Goal: Transaction & Acquisition: Purchase product/service

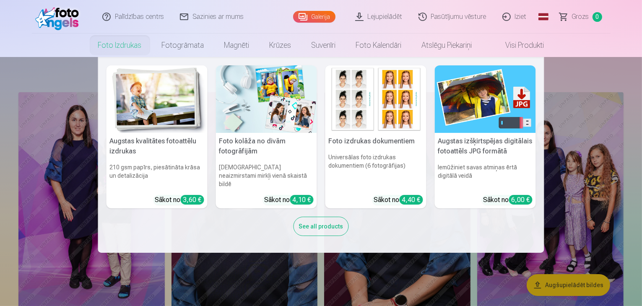
click at [136, 103] on img at bounding box center [156, 98] width 101 height 67
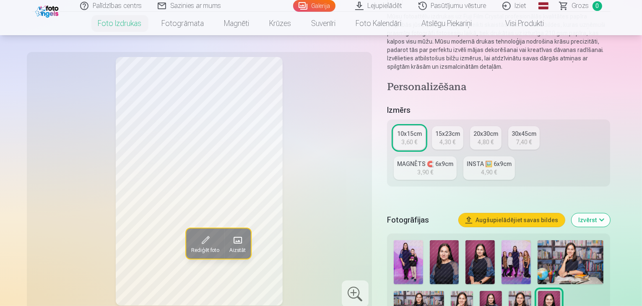
scroll to position [126, 0]
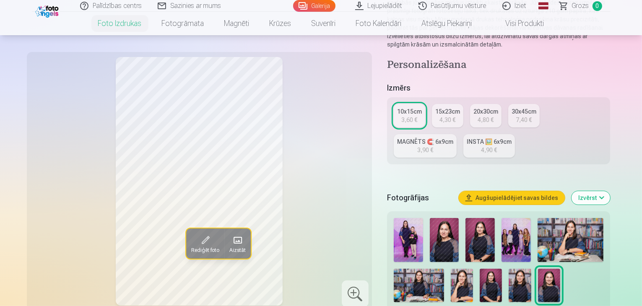
click at [511, 218] on img at bounding box center [515, 240] width 29 height 44
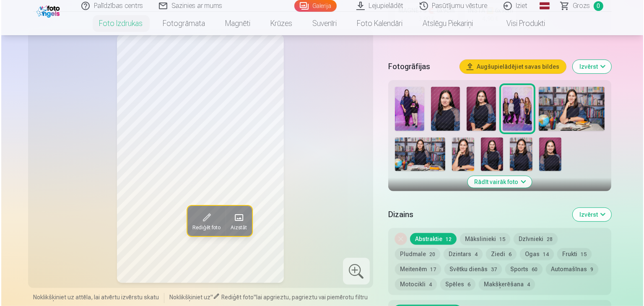
scroll to position [377, 0]
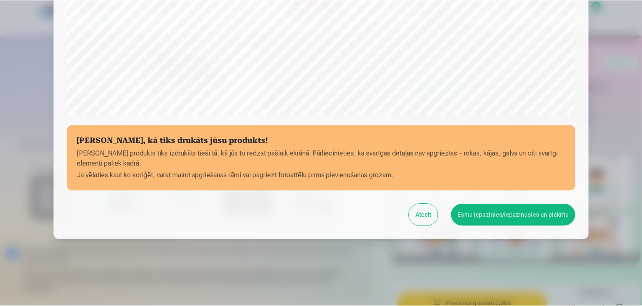
scroll to position [298, 0]
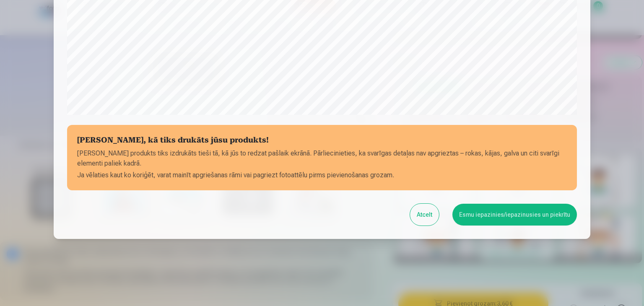
drag, startPoint x: 503, startPoint y: 215, endPoint x: 500, endPoint y: 218, distance: 4.7
click at [503, 215] on button "Esmu iepazinies/iepazinusies un piekrītu" at bounding box center [514, 215] width 124 height 22
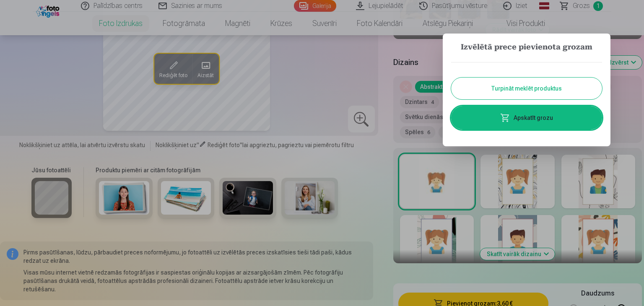
click at [503, 88] on button "Turpināt meklēt produktus" at bounding box center [526, 89] width 151 height 22
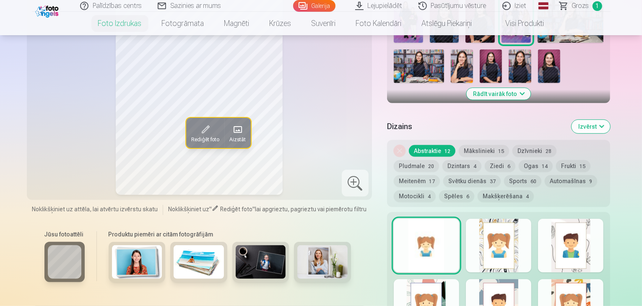
scroll to position [251, 0]
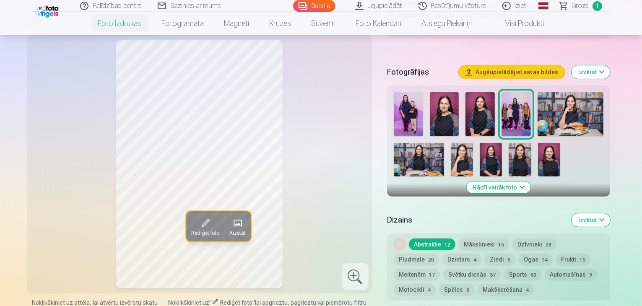
click at [473, 92] on img at bounding box center [479, 114] width 29 height 44
click at [446, 92] on img at bounding box center [444, 114] width 29 height 44
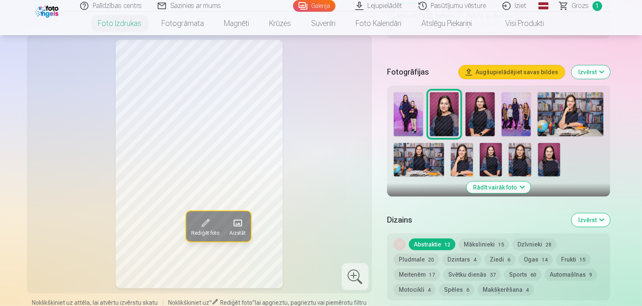
click at [506, 92] on img at bounding box center [515, 114] width 29 height 44
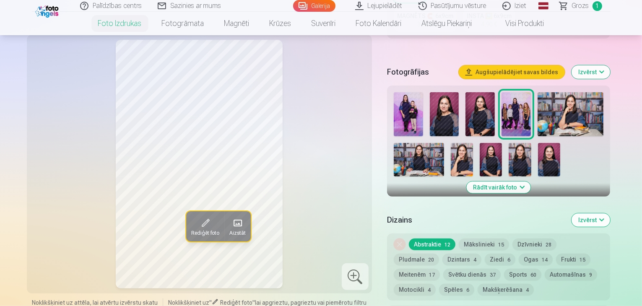
click at [543, 92] on img at bounding box center [570, 114] width 66 height 44
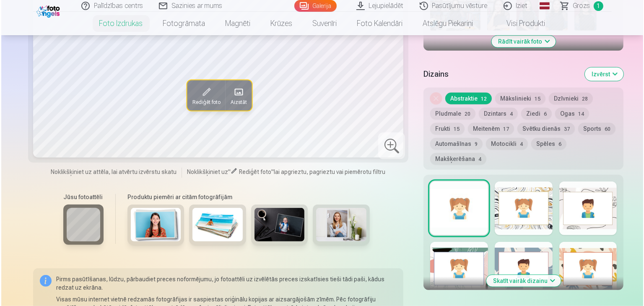
scroll to position [419, 0]
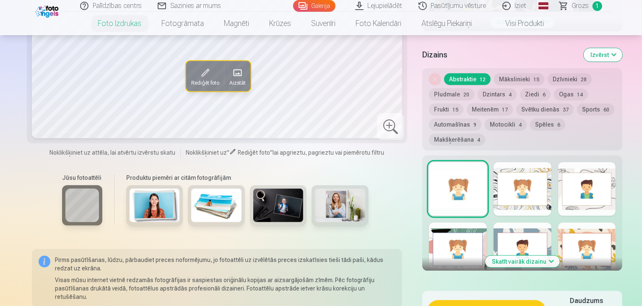
click at [477, 300] on button "Pievienot grozam : 3,60 €" at bounding box center [486, 311] width 118 height 22
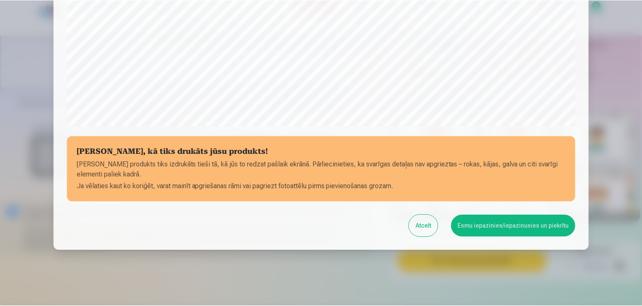
scroll to position [298, 0]
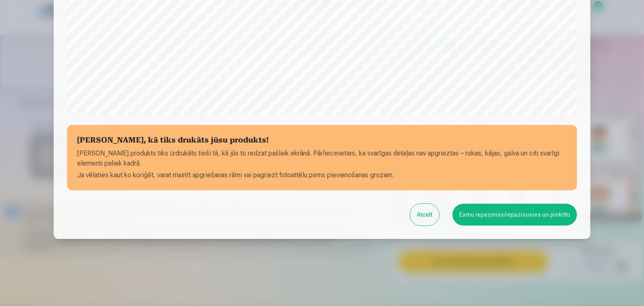
click at [483, 213] on button "Esmu iepazinies/iepazinusies un piekrītu" at bounding box center [514, 215] width 124 height 22
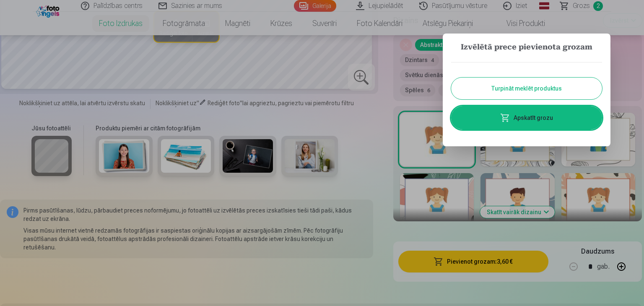
click at [507, 85] on button "Turpināt meklēt produktus" at bounding box center [526, 89] width 151 height 22
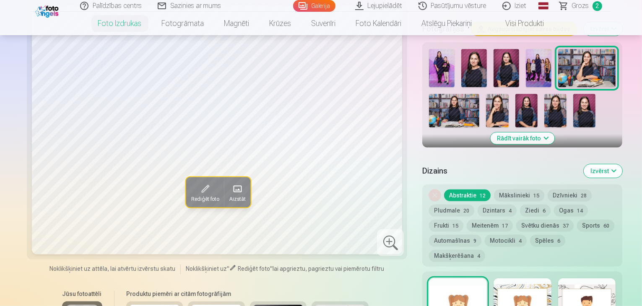
scroll to position [251, 0]
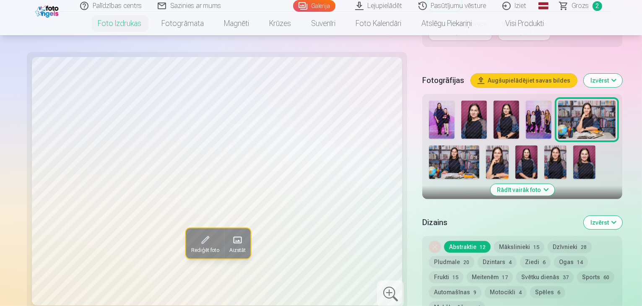
click at [479, 145] on img at bounding box center [454, 162] width 50 height 34
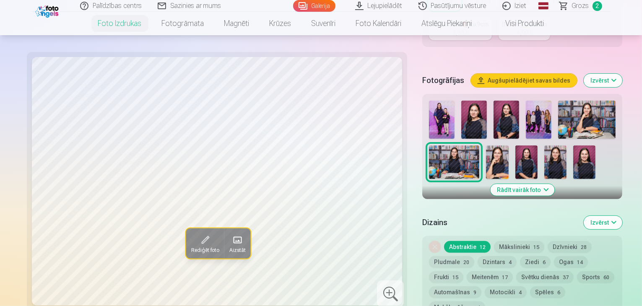
click at [558, 101] on img at bounding box center [586, 120] width 57 height 38
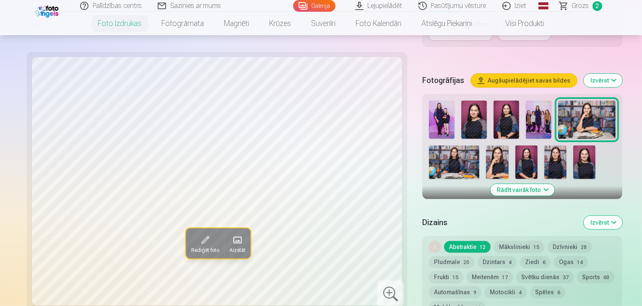
click at [479, 145] on img at bounding box center [454, 162] width 50 height 34
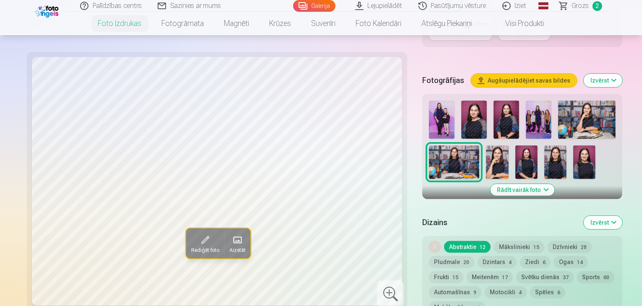
click at [486, 145] on img at bounding box center [497, 162] width 22 height 34
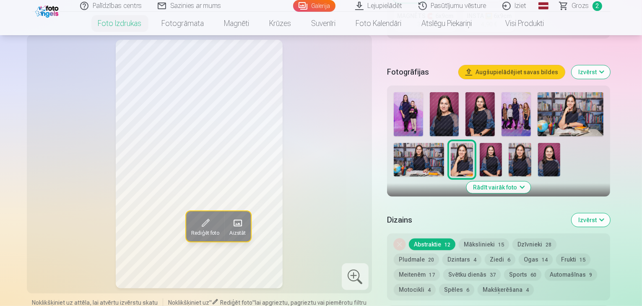
scroll to position [210, 0]
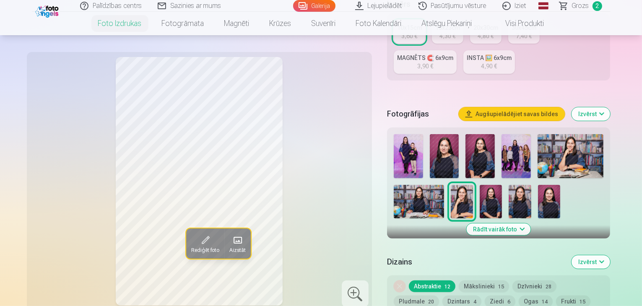
click at [479, 185] on img at bounding box center [490, 202] width 22 height 34
click at [508, 185] on img at bounding box center [519, 202] width 22 height 34
click at [480, 174] on div at bounding box center [498, 176] width 217 height 91
click at [538, 185] on img at bounding box center [549, 202] width 22 height 34
click at [508, 185] on img at bounding box center [519, 202] width 22 height 34
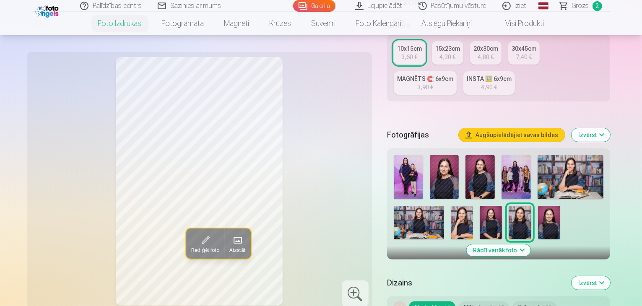
scroll to position [168, 0]
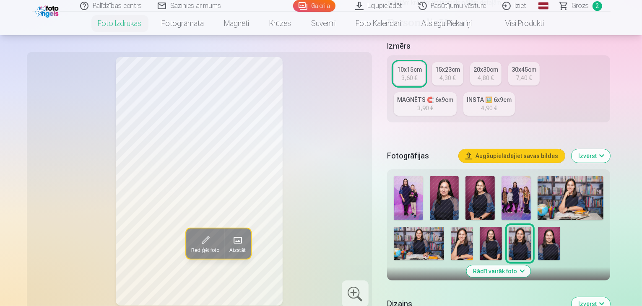
click at [479, 227] on img at bounding box center [490, 244] width 22 height 34
click at [508, 227] on img at bounding box center [519, 244] width 22 height 34
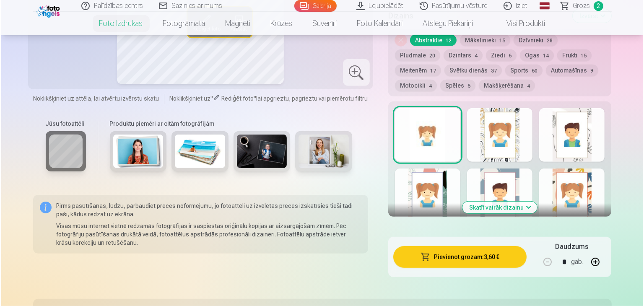
scroll to position [461, 0]
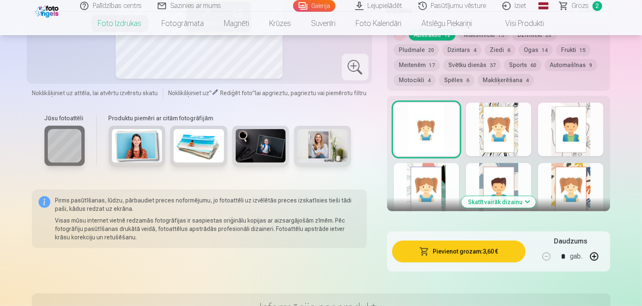
click at [484, 241] on button "Pievienot grozam : 3,60 €" at bounding box center [459, 252] width 134 height 22
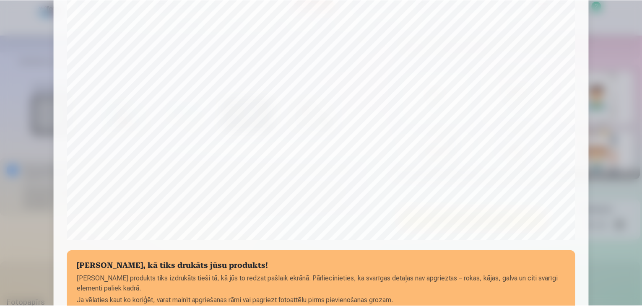
scroll to position [298, 0]
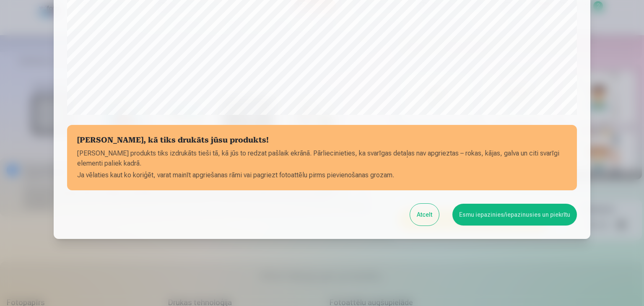
click at [504, 214] on button "Esmu iepazinies/iepazinusies un piekrītu" at bounding box center [514, 215] width 124 height 22
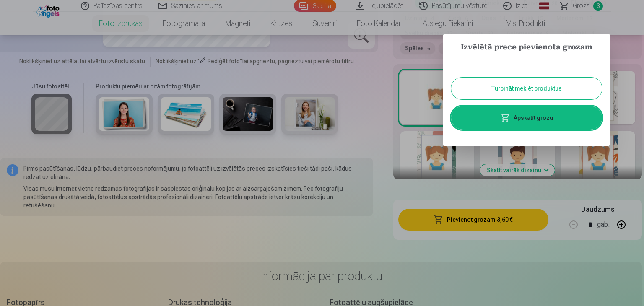
click at [501, 92] on button "Turpināt meklēt produktus" at bounding box center [526, 89] width 151 height 22
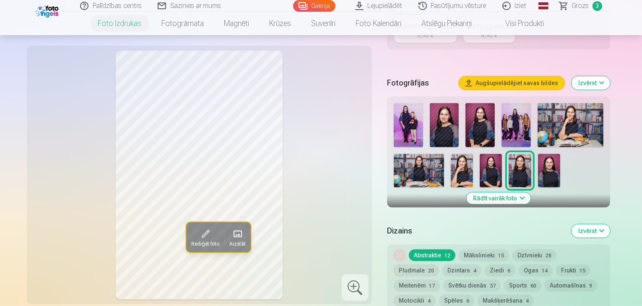
scroll to position [210, 0]
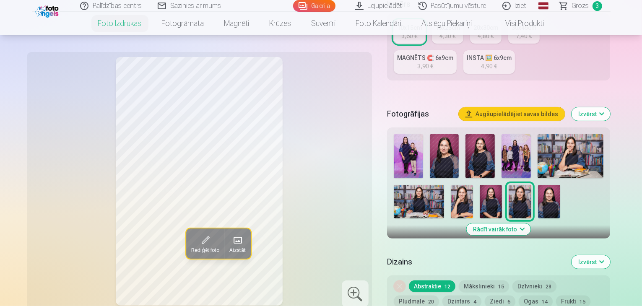
click at [479, 135] on img at bounding box center [479, 156] width 29 height 44
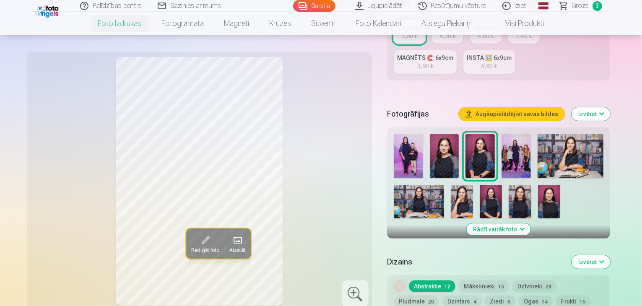
click at [449, 134] on img at bounding box center [444, 156] width 29 height 44
click at [479, 185] on img at bounding box center [490, 202] width 22 height 34
click at [508, 185] on img at bounding box center [519, 202] width 22 height 34
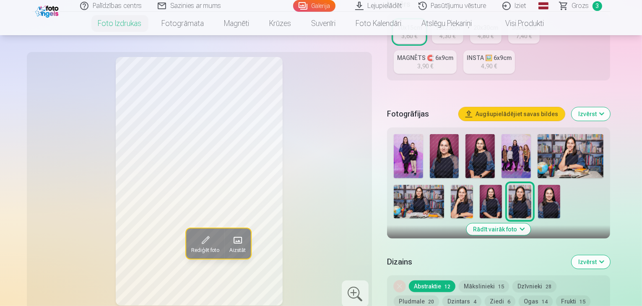
click at [444, 185] on img at bounding box center [419, 202] width 50 height 34
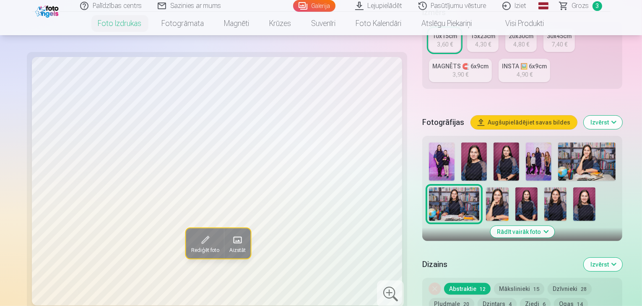
click at [558, 142] on img at bounding box center [586, 161] width 57 height 38
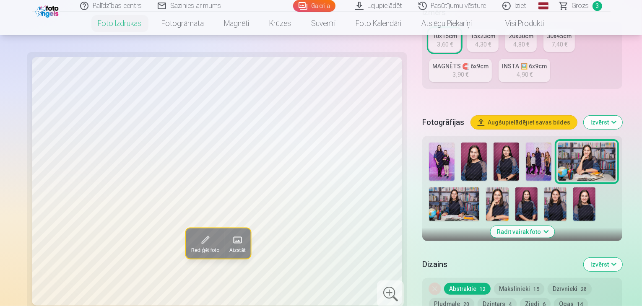
click at [573, 187] on img at bounding box center [584, 204] width 22 height 34
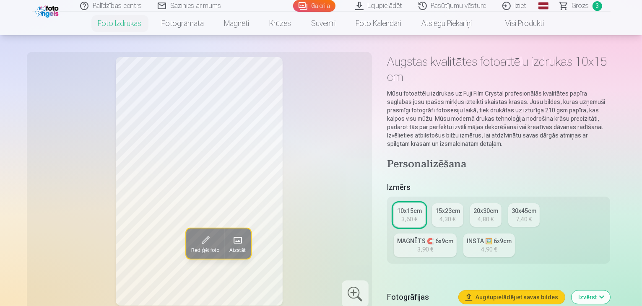
scroll to position [0, 0]
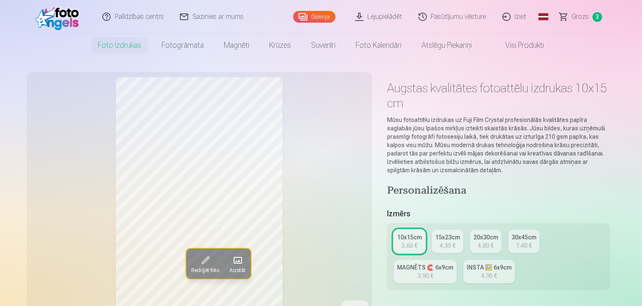
click at [575, 17] on span "Grozs" at bounding box center [580, 17] width 17 height 10
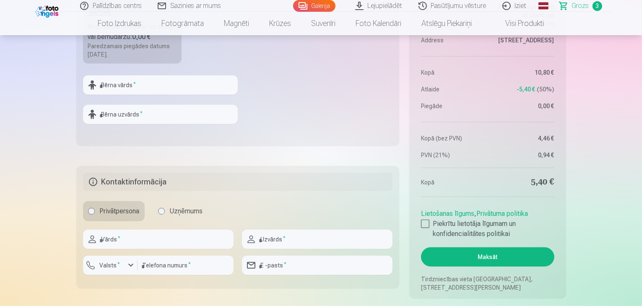
scroll to position [545, 0]
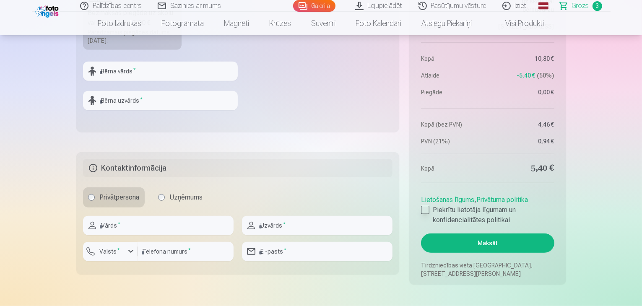
click at [429, 209] on label "Piekrītu lietotāja līgumam un konfidencialitātes politikai" at bounding box center [487, 215] width 133 height 20
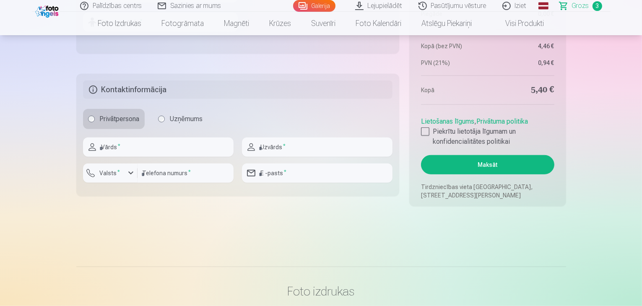
scroll to position [629, 0]
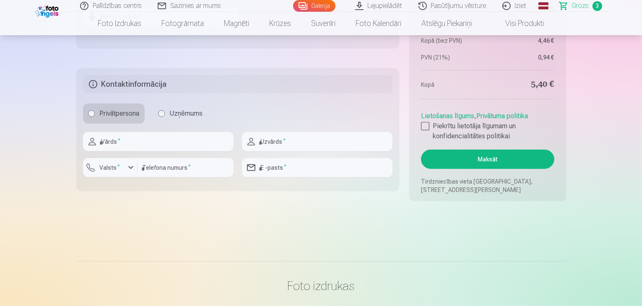
click at [490, 157] on button "Maksāt" at bounding box center [487, 159] width 133 height 19
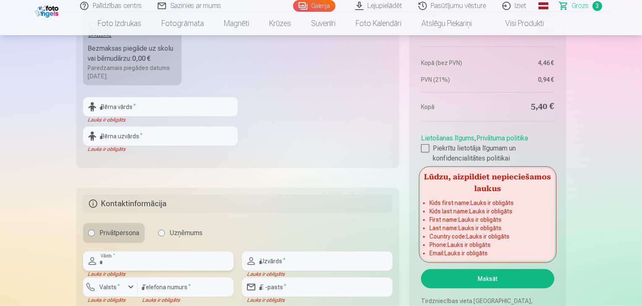
scroll to position [503, 0]
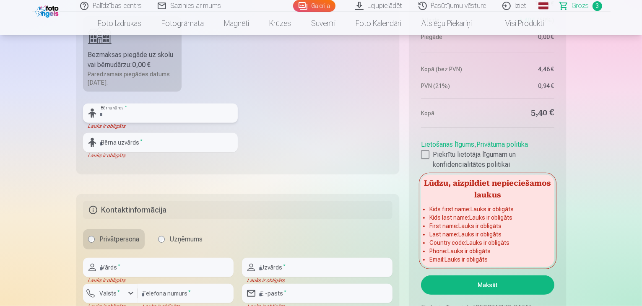
click at [161, 114] on input "text" at bounding box center [160, 113] width 155 height 19
type input "******"
type input "*******"
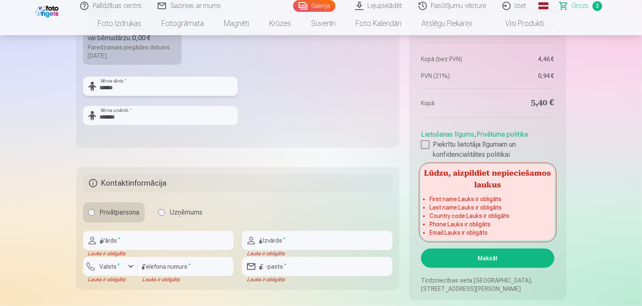
scroll to position [545, 0]
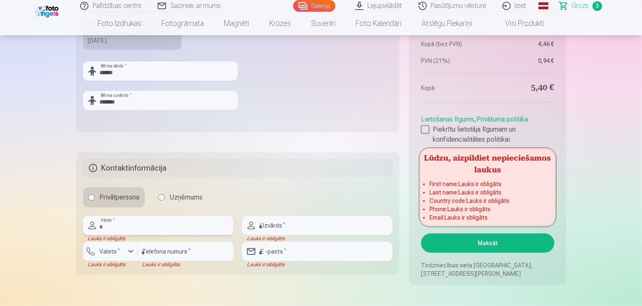
click at [150, 229] on input "text" at bounding box center [158, 225] width 150 height 19
type input "******"
type input "*******"
type input "********"
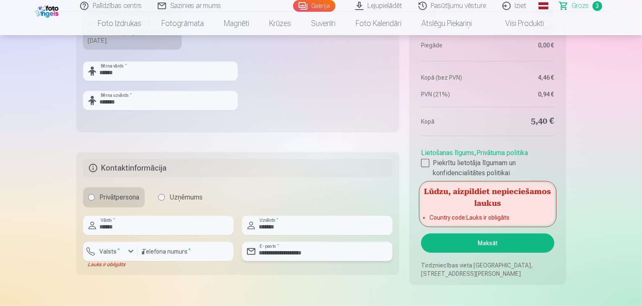
click at [302, 252] on input "**********" at bounding box center [317, 251] width 150 height 19
type input "**********"
click at [123, 251] on div "button" at bounding box center [112, 253] width 25 height 8
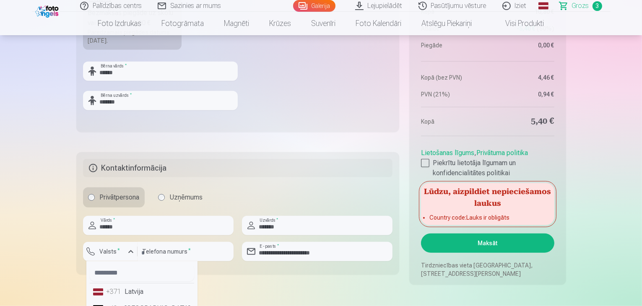
click at [114, 297] on li "+371 Latvija" at bounding box center [142, 291] width 104 height 17
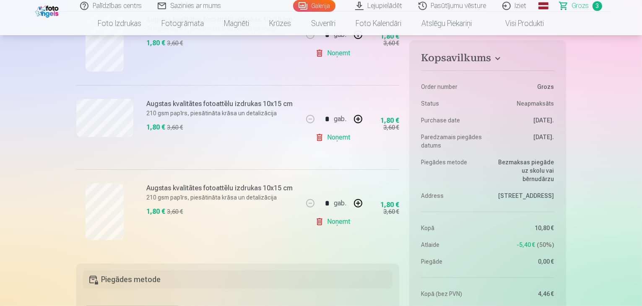
scroll to position [210, 0]
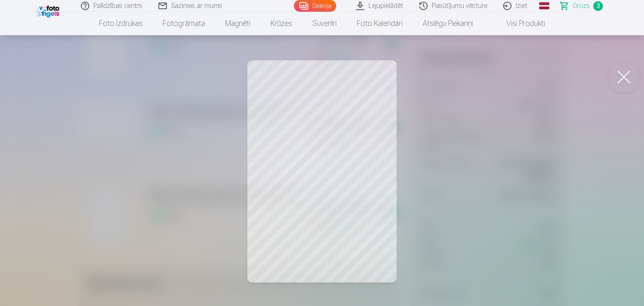
click at [178, 238] on div at bounding box center [322, 153] width 644 height 306
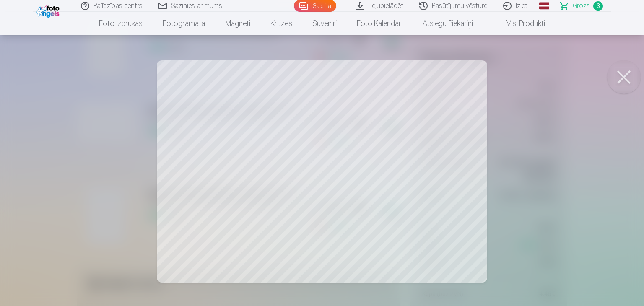
click at [36, 168] on div at bounding box center [322, 153] width 644 height 306
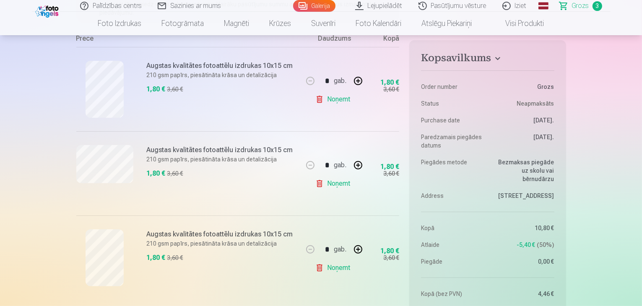
scroll to position [126, 0]
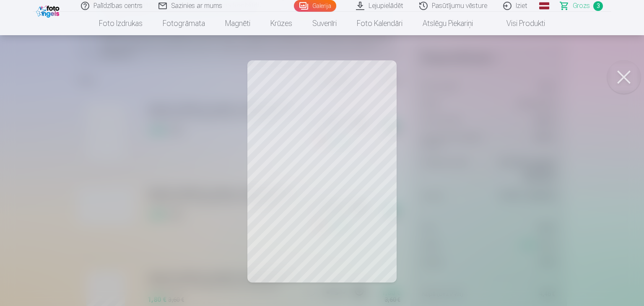
click at [49, 171] on div at bounding box center [322, 153] width 644 height 306
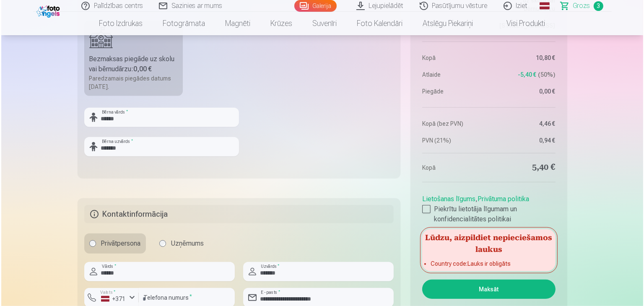
scroll to position [545, 0]
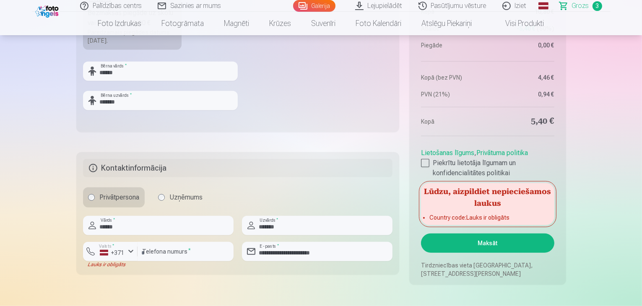
click at [470, 242] on button "Maksāt" at bounding box center [487, 242] width 133 height 19
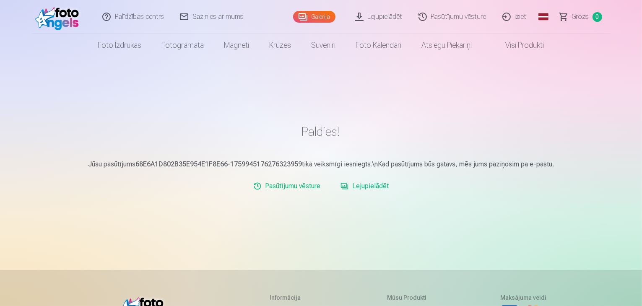
click at [518, 16] on link "Iziet" at bounding box center [515, 17] width 40 height 34
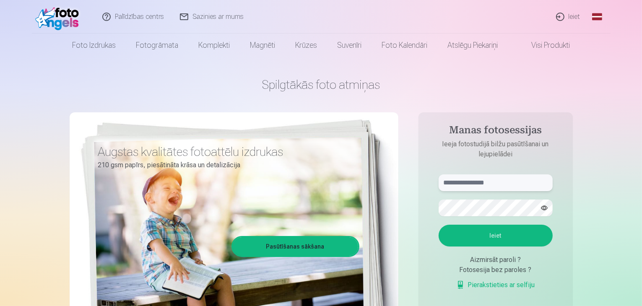
click at [500, 180] on input "text" at bounding box center [495, 182] width 114 height 17
type input "**********"
click at [503, 243] on button "Ieiet" at bounding box center [495, 236] width 114 height 22
